Goal: Use online tool/utility: Utilize a website feature to perform a specific function

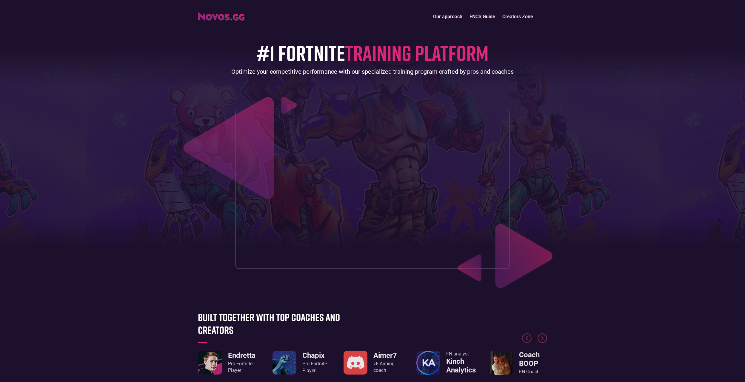
click at [445, 19] on link "Our approach" at bounding box center [448, 16] width 36 height 13
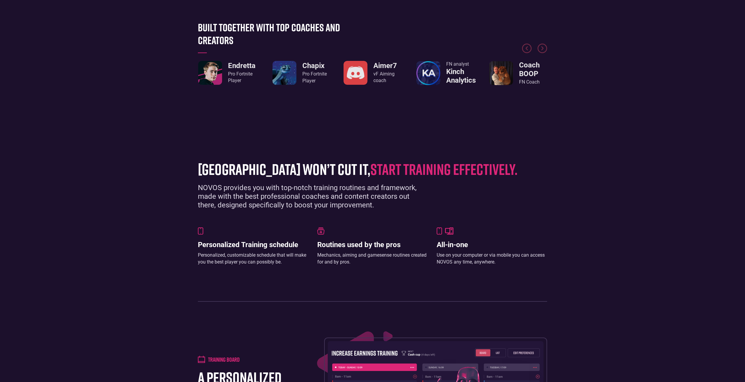
scroll to position [269, 0]
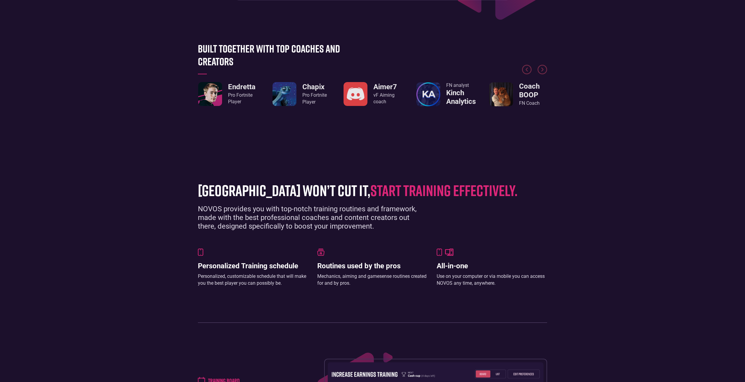
click at [501, 93] on img "5 / 8" at bounding box center [501, 94] width 24 height 24
click at [544, 68] on img "Next slide" at bounding box center [543, 70] width 10 height 10
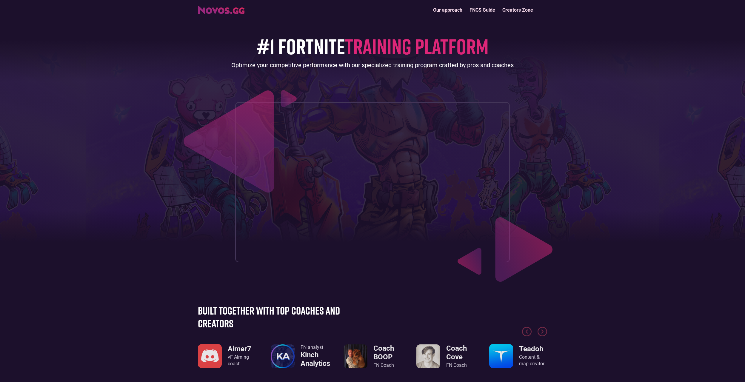
scroll to position [0, 0]
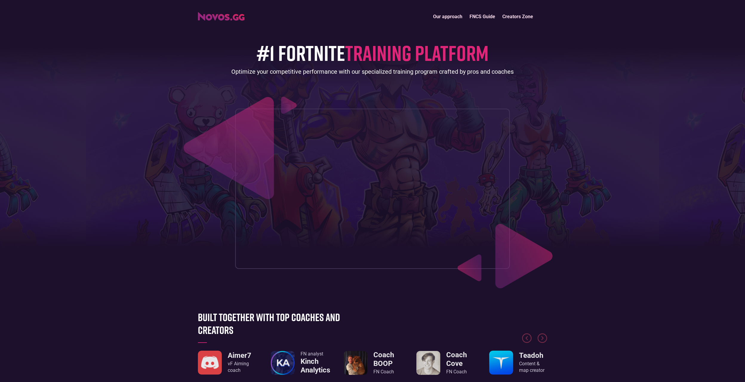
click at [483, 19] on link "FNCS Guide" at bounding box center [482, 16] width 33 height 13
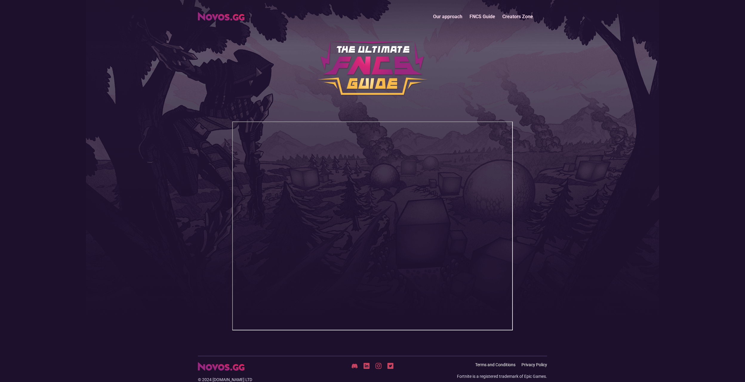
click at [449, 21] on link "Our approach" at bounding box center [448, 16] width 36 height 13
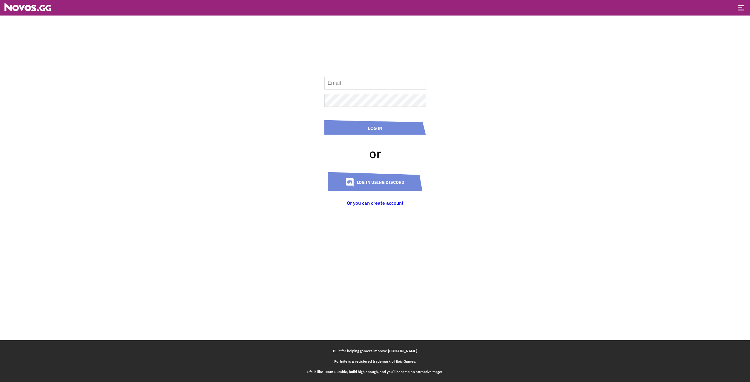
click at [362, 86] on input at bounding box center [374, 83] width 101 height 13
click at [393, 179] on link "Log in using Discord" at bounding box center [374, 181] width 95 height 19
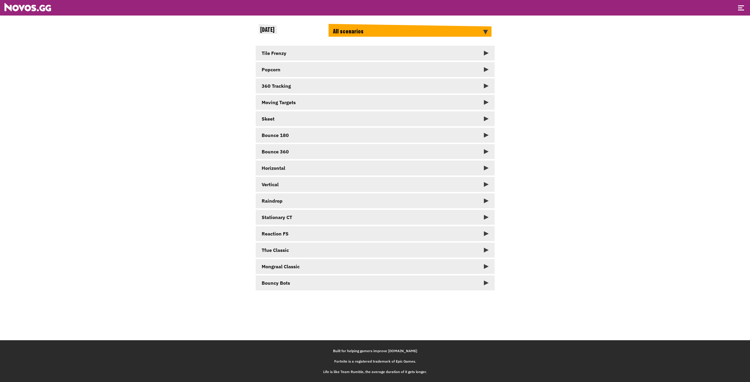
click at [309, 52] on link "Tile Frenzy" at bounding box center [375, 53] width 239 height 15
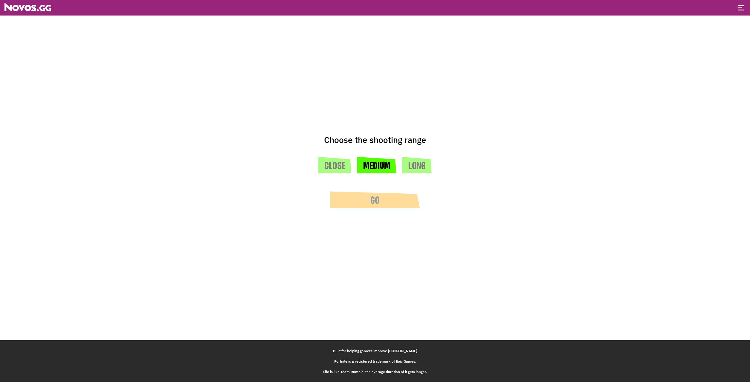
click at [388, 167] on button "Medium" at bounding box center [376, 165] width 39 height 17
click at [385, 201] on button "Go" at bounding box center [375, 199] width 90 height 17
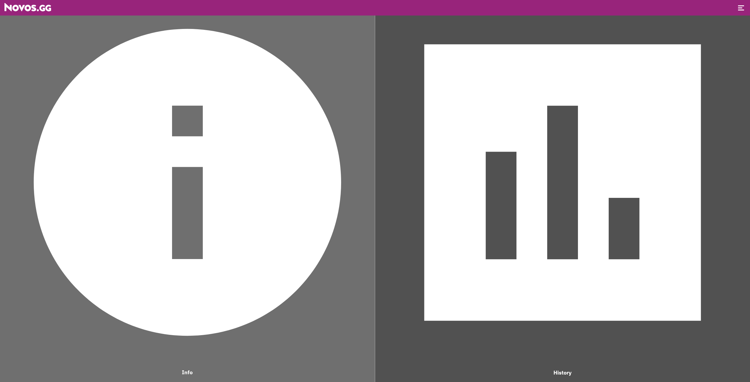
click at [188, 182] on img at bounding box center [187, 182] width 369 height 369
click at [522, 207] on img at bounding box center [562, 182] width 369 height 369
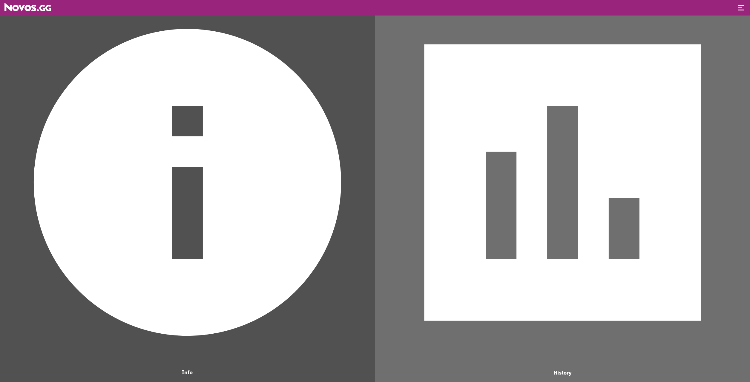
scroll to position [398, 222]
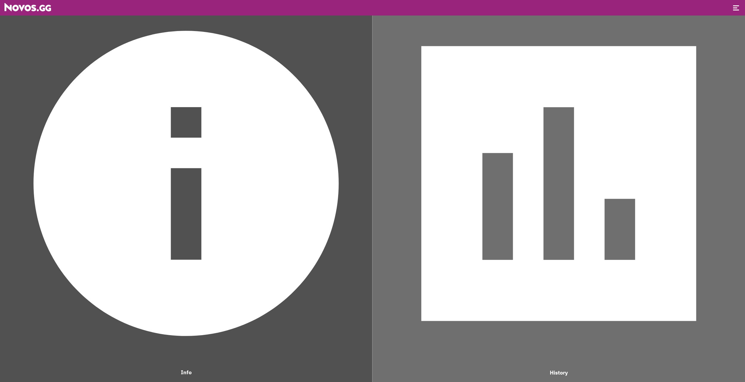
click at [571, 181] on img at bounding box center [559, 183] width 367 height 367
drag, startPoint x: 571, startPoint y: 181, endPoint x: 218, endPoint y: 164, distance: 353.8
click at [218, 164] on div "Info History" at bounding box center [372, 188] width 745 height 388
click at [734, 7] on div at bounding box center [736, 8] width 6 height 6
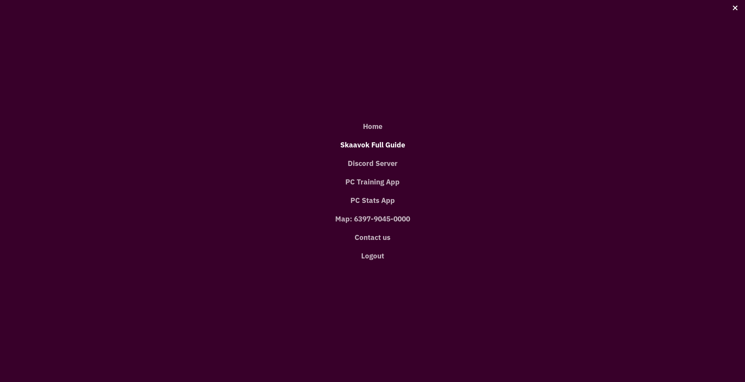
click at [361, 147] on link "Skaavok Full Guide" at bounding box center [372, 145] width 727 height 19
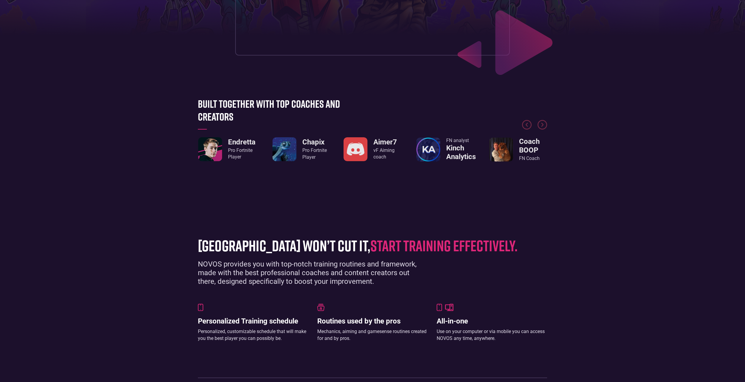
scroll to position [239, 0]
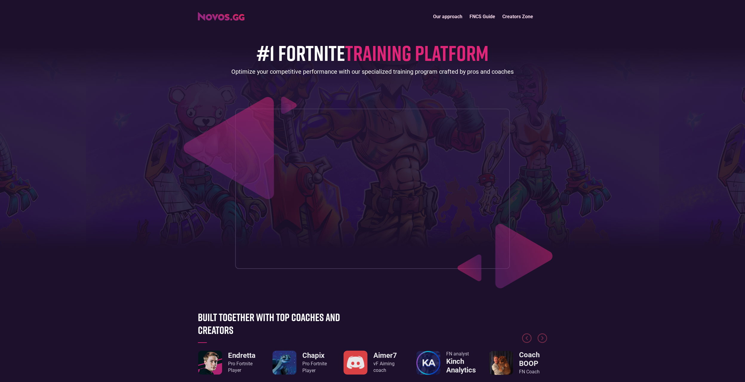
click at [240, 65] on div "#1 FORTNITE TRAINING PLATFORM Optimize your competitive performance with our sp…" at bounding box center [372, 146] width 349 height 246
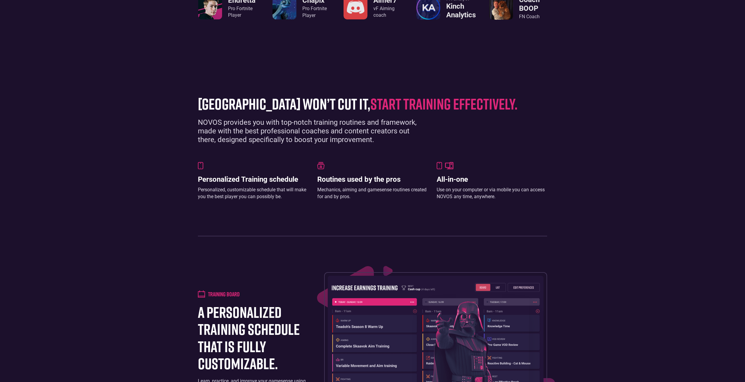
scroll to position [358, 0]
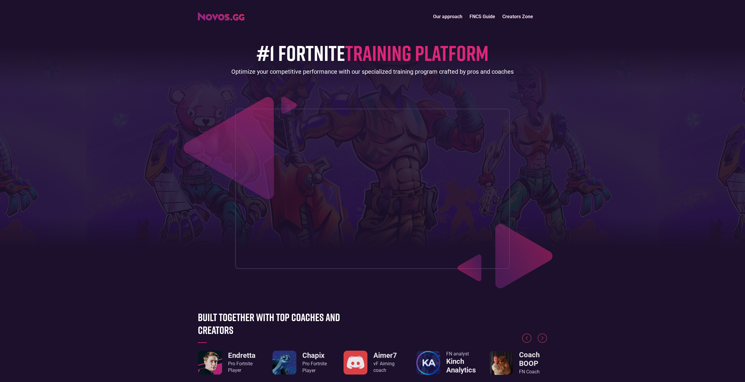
click at [456, 16] on link "Our approach" at bounding box center [448, 16] width 36 height 13
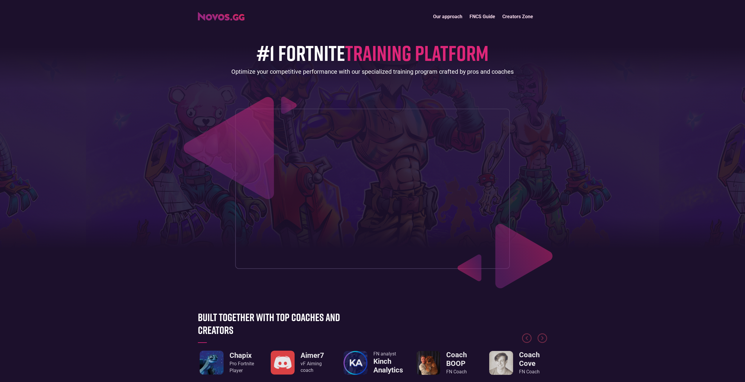
click at [516, 16] on link "Creators Zone" at bounding box center [518, 16] width 38 height 13
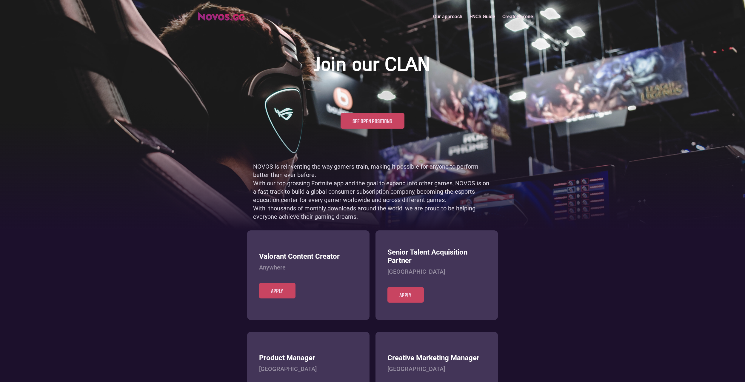
click at [453, 14] on link "Our approach" at bounding box center [448, 16] width 36 height 13
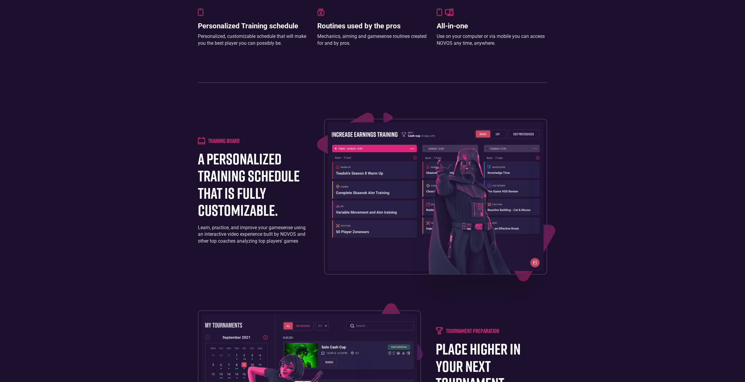
scroll to position [516, 0]
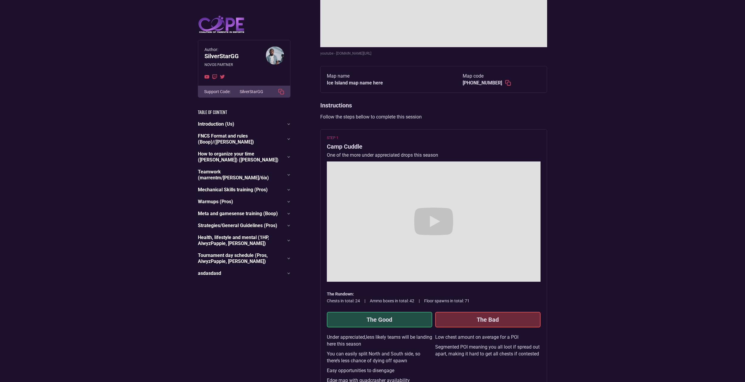
scroll to position [394, 0]
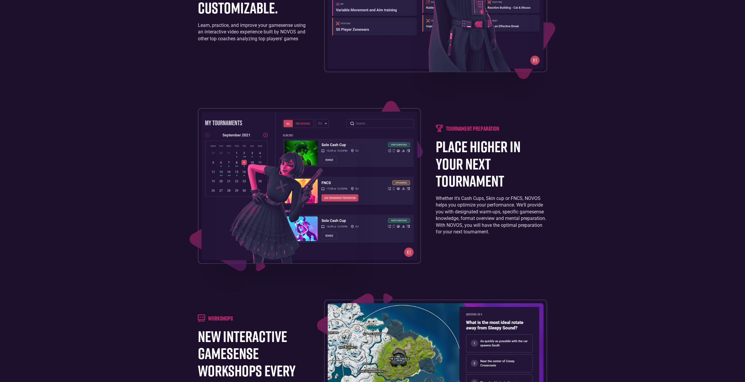
scroll to position [711, 0]
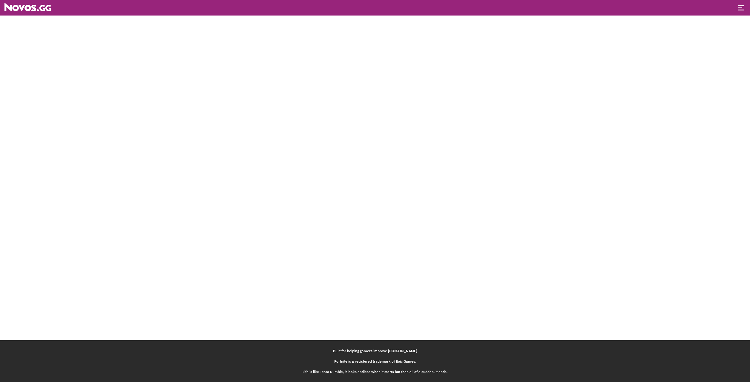
click at [444, 93] on div "Built for helping gamers improve [DOMAIN_NAME] Fortnite is a registered tradema…" at bounding box center [375, 191] width 750 height 382
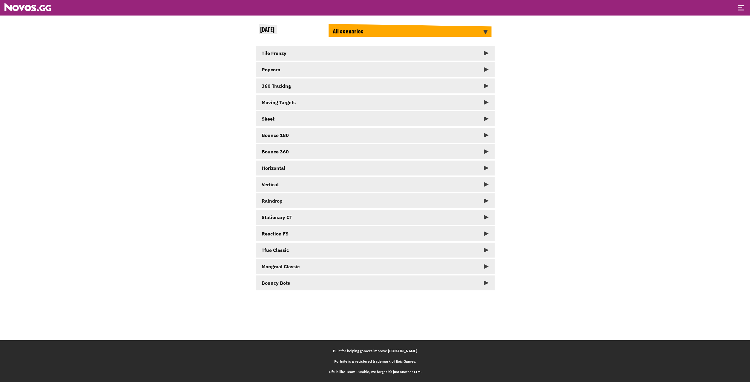
click at [330, 50] on link "Tile Frenzy" at bounding box center [375, 53] width 239 height 15
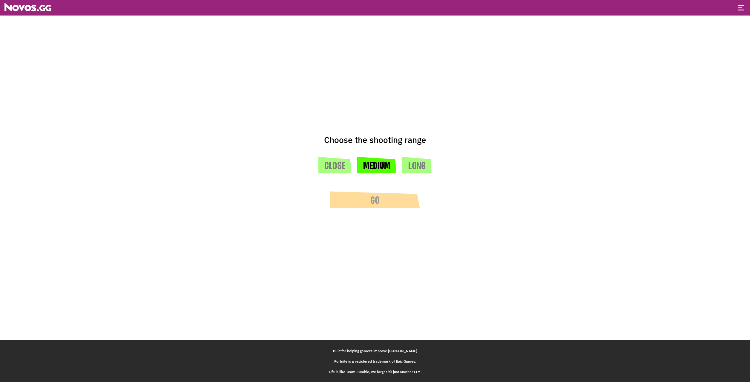
click at [373, 167] on button "Medium" at bounding box center [376, 165] width 39 height 17
click at [387, 200] on button "Go" at bounding box center [375, 199] width 90 height 17
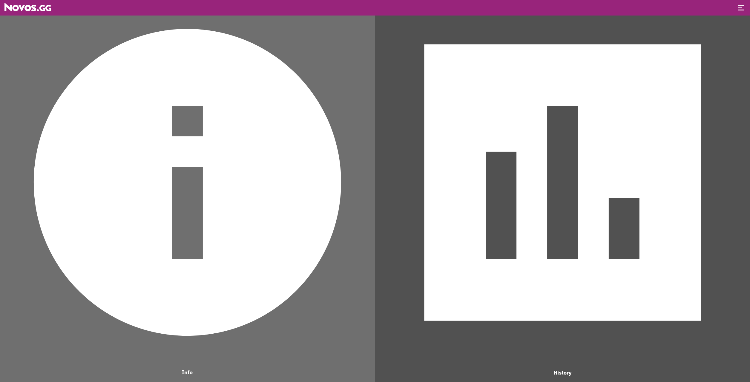
click at [743, 9] on div at bounding box center [741, 8] width 6 height 6
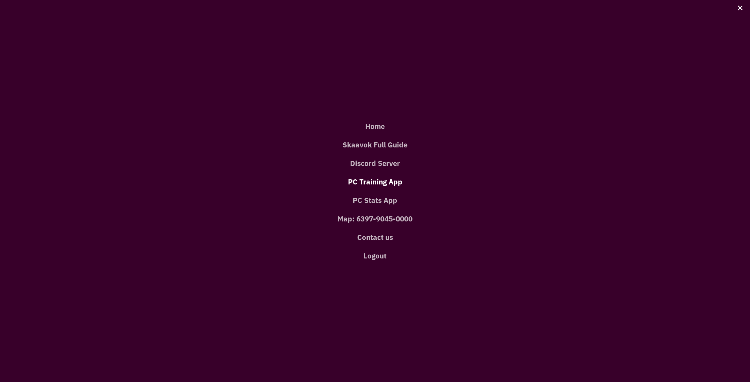
click at [372, 182] on link "PC Training App" at bounding box center [375, 182] width 732 height 19
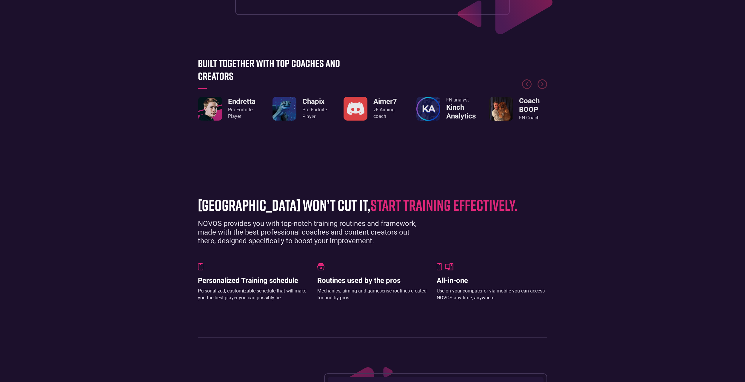
scroll to position [418, 0]
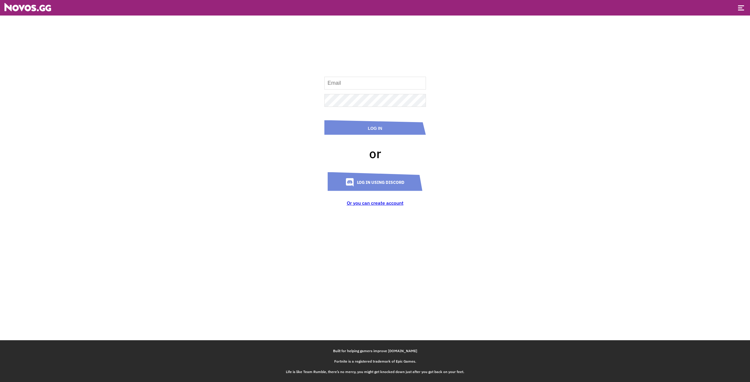
click at [364, 185] on link "Log in using Discord" at bounding box center [374, 181] width 95 height 19
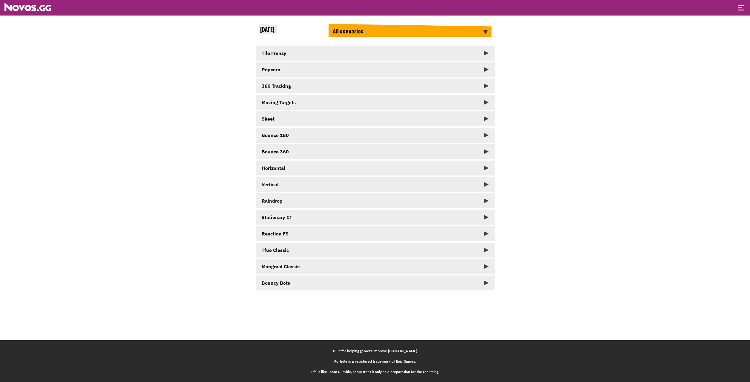
click at [284, 264] on div "Mongraal Classic" at bounding box center [280, 267] width 38 height 6
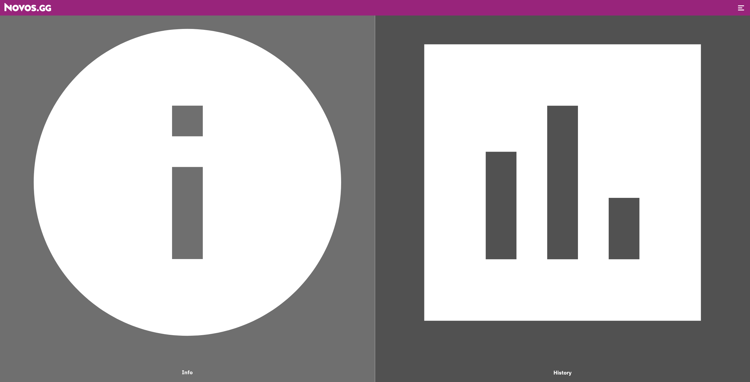
click at [237, 239] on img at bounding box center [187, 182] width 369 height 369
drag, startPoint x: 237, startPoint y: 239, endPoint x: 372, endPoint y: 230, distance: 134.9
click at [361, 234] on img at bounding box center [187, 182] width 369 height 369
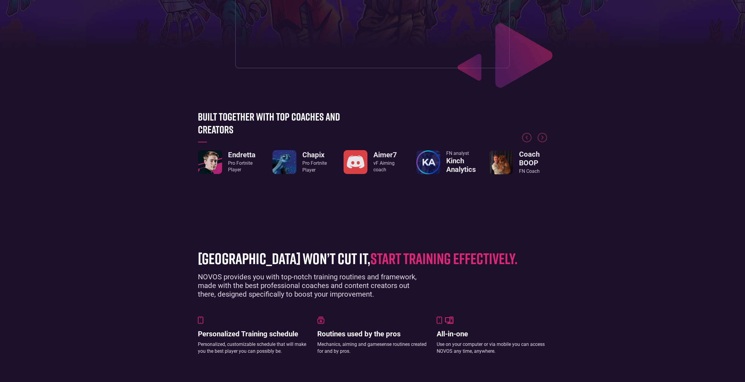
scroll to position [209, 0]
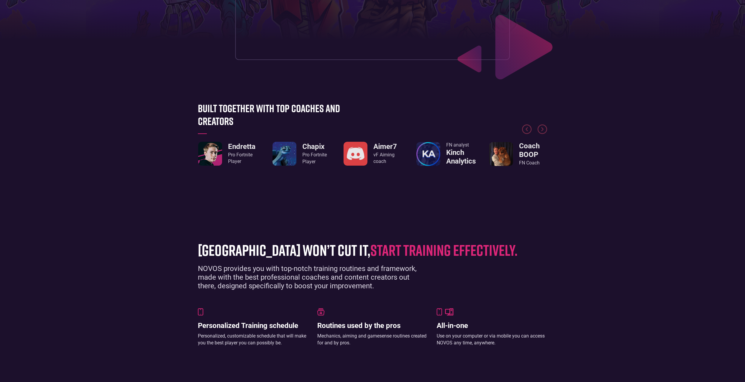
click at [288, 155] on img "2 / 8" at bounding box center [285, 154] width 24 height 24
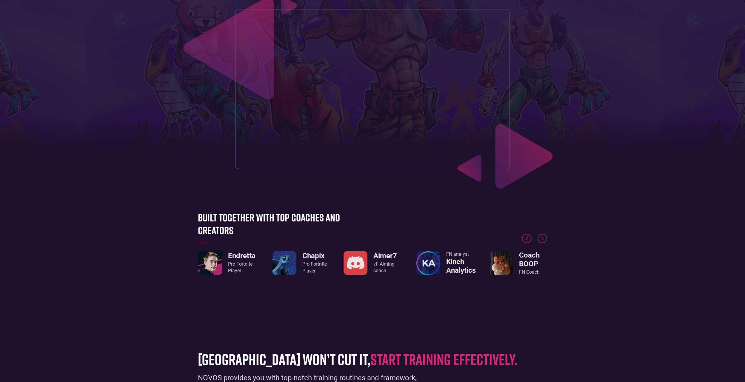
scroll to position [54, 0]
